Goal: Find specific page/section: Find specific page/section

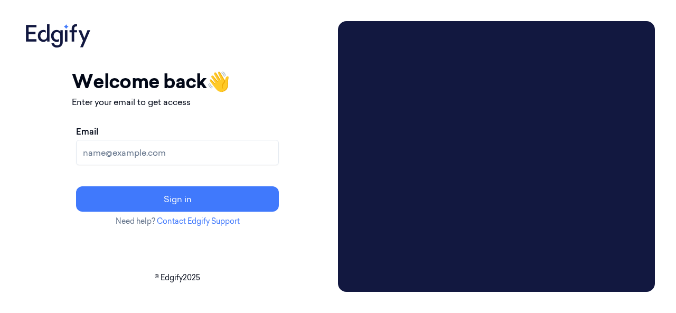
click at [174, 143] on input "Email" at bounding box center [177, 152] width 203 height 25
type input "[PERSON_NAME][EMAIL_ADDRESS][PERSON_NAME][DOMAIN_NAME]"
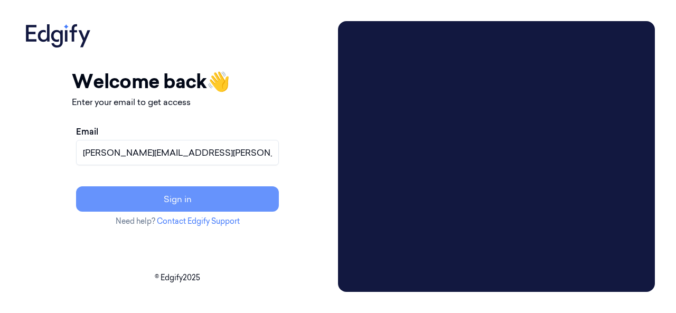
click at [197, 200] on button "Sign in" at bounding box center [177, 199] width 203 height 25
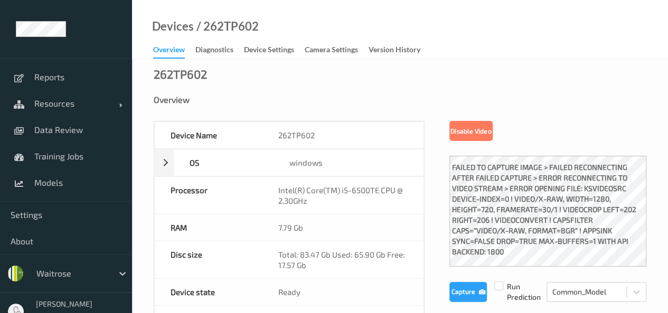
scroll to position [4, 0]
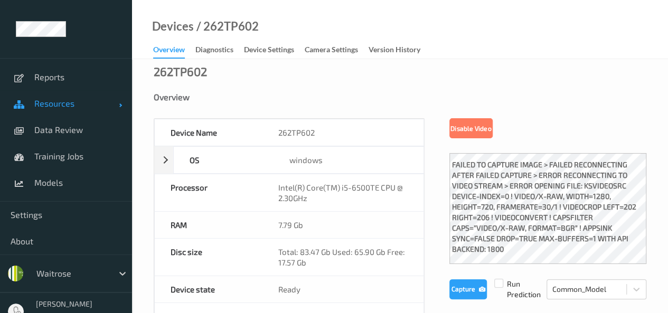
click at [81, 106] on span "Resources" at bounding box center [76, 103] width 85 height 11
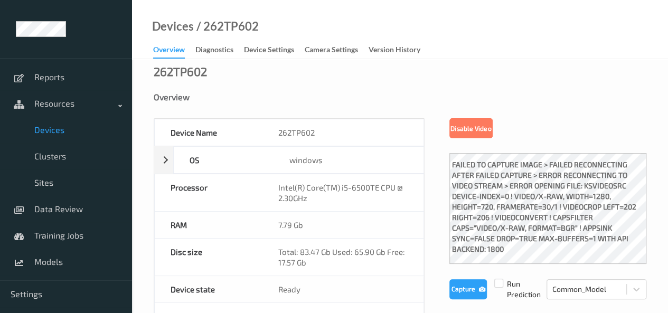
click at [63, 128] on span "Devices" at bounding box center [77, 130] width 87 height 11
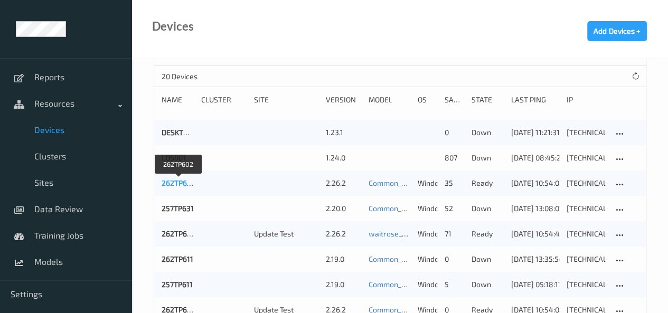
scroll to position [120, 0]
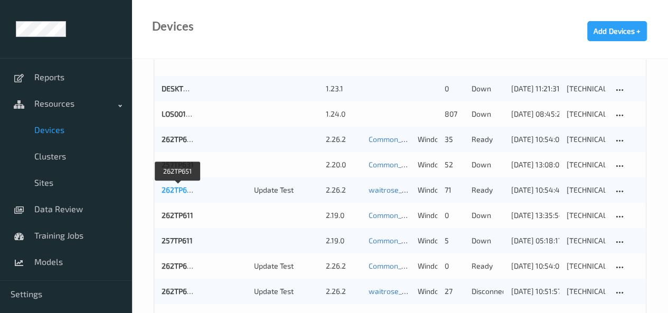
click at [184, 189] on link "262TP651" at bounding box center [178, 189] width 33 height 9
